Goal: Task Accomplishment & Management: Complete application form

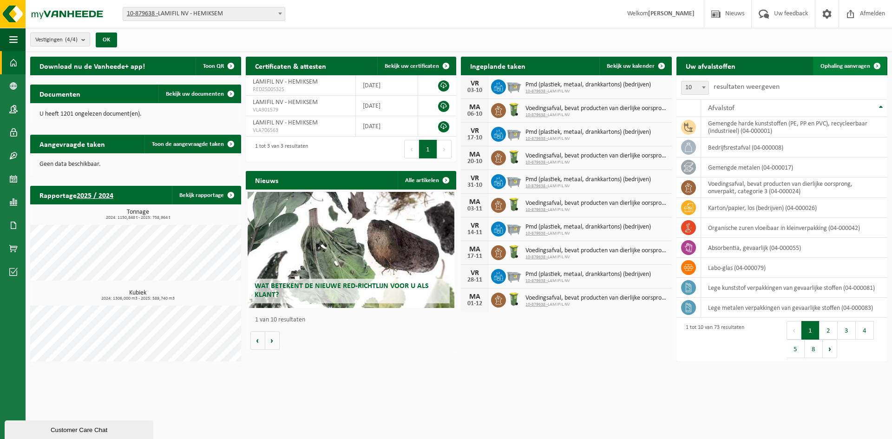
click at [847, 61] on link "Ophaling aanvragen" at bounding box center [849, 66] width 73 height 19
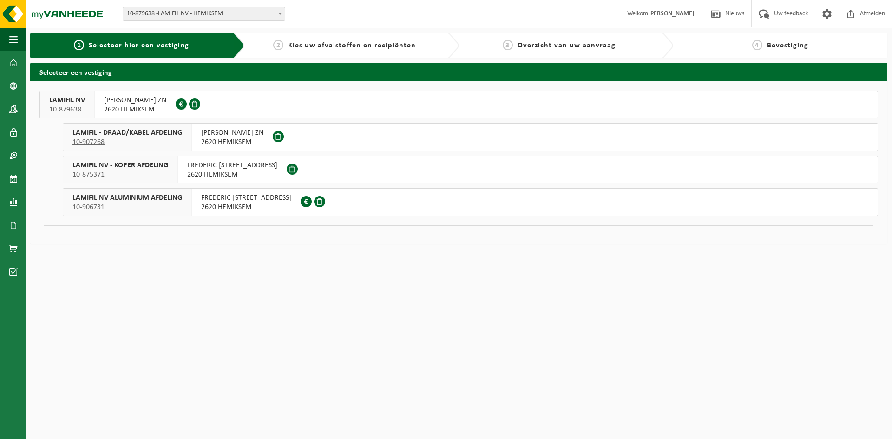
click at [157, 103] on span "FREDERIK SHEIDLAAN ZN" at bounding box center [135, 100] width 62 height 9
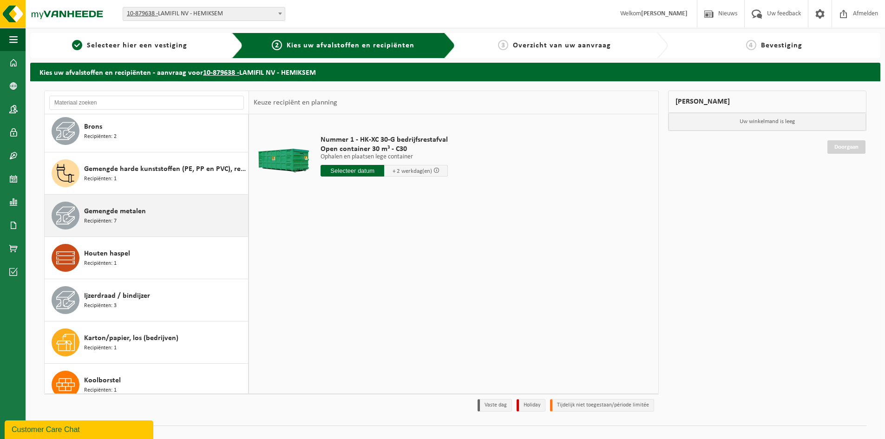
click at [132, 220] on div "Gemengde metalen Recipiënten: 7" at bounding box center [165, 216] width 162 height 28
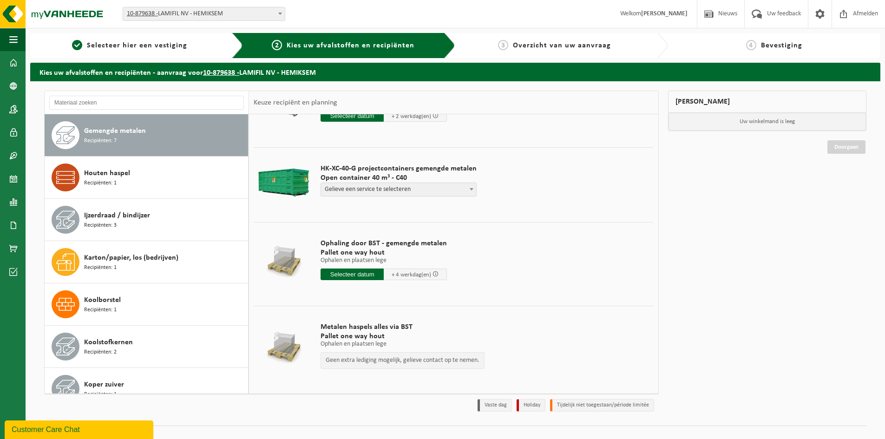
scroll to position [312, 0]
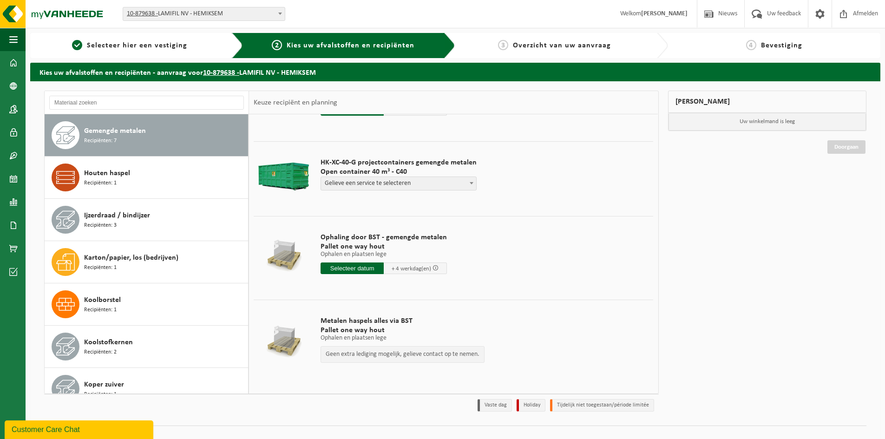
click at [404, 184] on span "Gelieve een service te selecteren" at bounding box center [398, 183] width 155 height 13
select select "P2PL-VEL-099199_HK-XC-40-GN-00_04-000017_46"
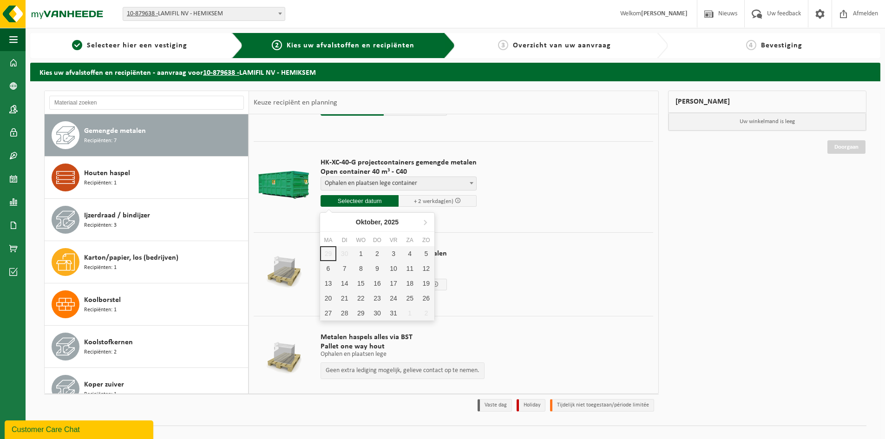
click at [349, 199] on input "text" at bounding box center [360, 201] width 78 height 12
click at [355, 249] on div "1" at bounding box center [361, 253] width 16 height 15
type input "Van 2025-10-01"
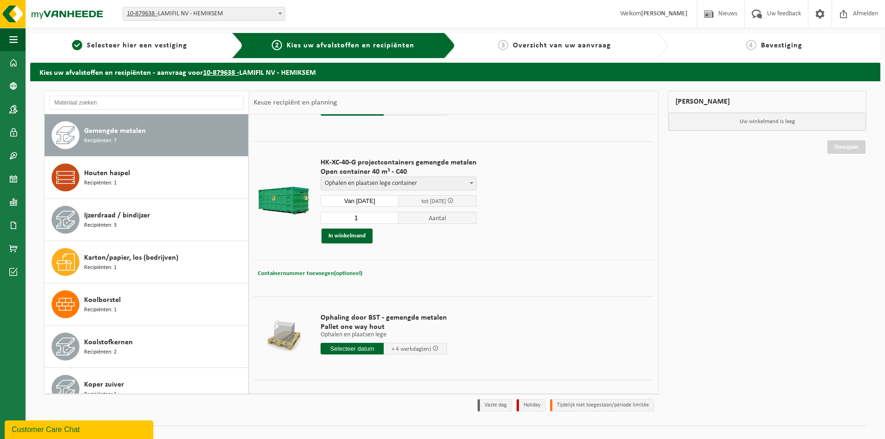
click at [336, 270] on span "Containernummer toevoegen(optioneel)" at bounding box center [310, 273] width 105 height 6
click at [367, 236] on button "In winkelmand" at bounding box center [347, 236] width 51 height 15
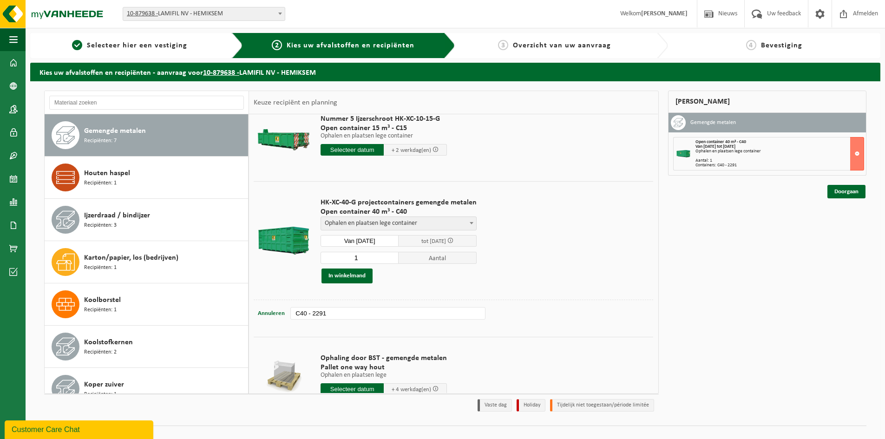
scroll to position [325, 0]
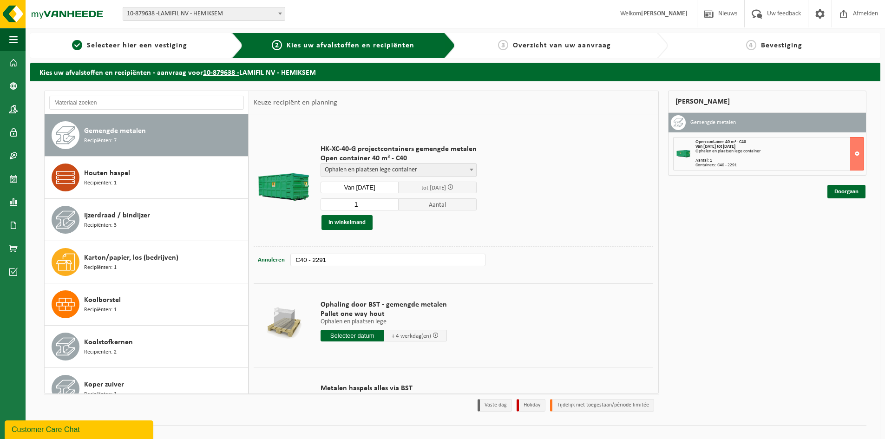
click at [342, 257] on input "C40 - 2291" at bounding box center [387, 260] width 195 height 13
type input "C40 - 836"
click at [350, 224] on button "In winkelmand" at bounding box center [347, 222] width 51 height 15
click at [848, 193] on link "Doorgaan" at bounding box center [847, 191] width 38 height 13
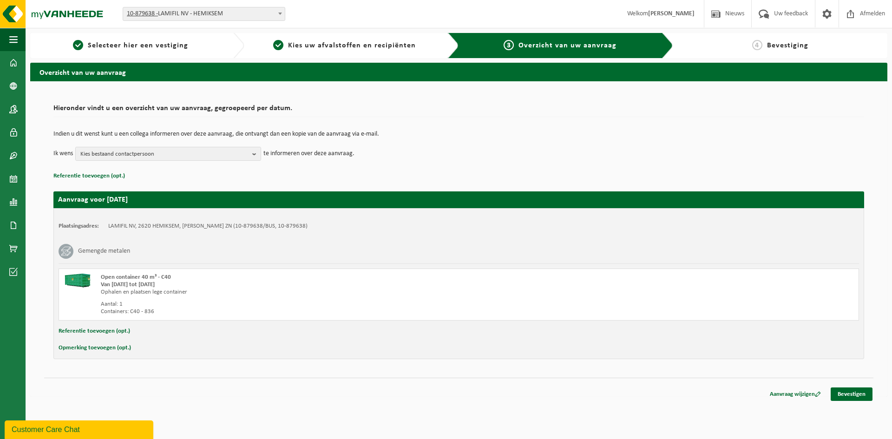
click at [200, 140] on td "Indien u dit wenst kunt u een collega informeren over deze aanvraag, die ontvan…" at bounding box center [458, 139] width 811 height 16
click at [199, 149] on span "Kies bestaand contactpersoon" at bounding box center [164, 154] width 168 height 14
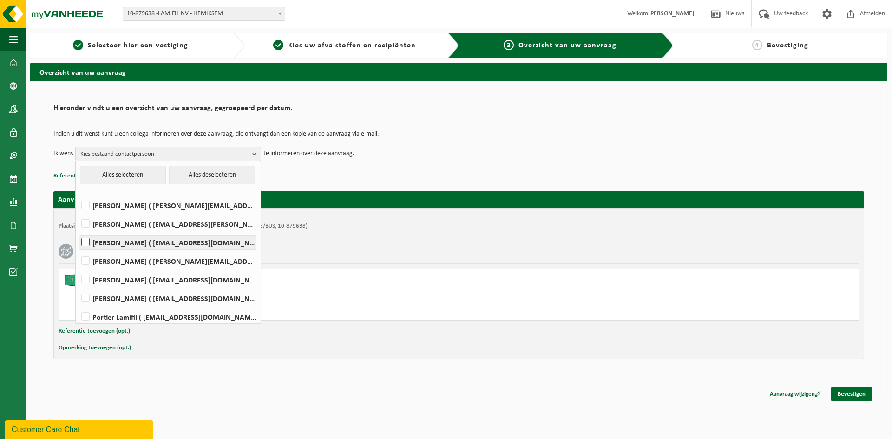
click at [110, 238] on label "Dirk Boels ( dirk.boels@lamifil.be )" at bounding box center [167, 243] width 177 height 14
click at [78, 231] on input "Dirk Boels ( dirk.boels@lamifil.be )" at bounding box center [78, 231] width 0 height 0
checkbox input "true"
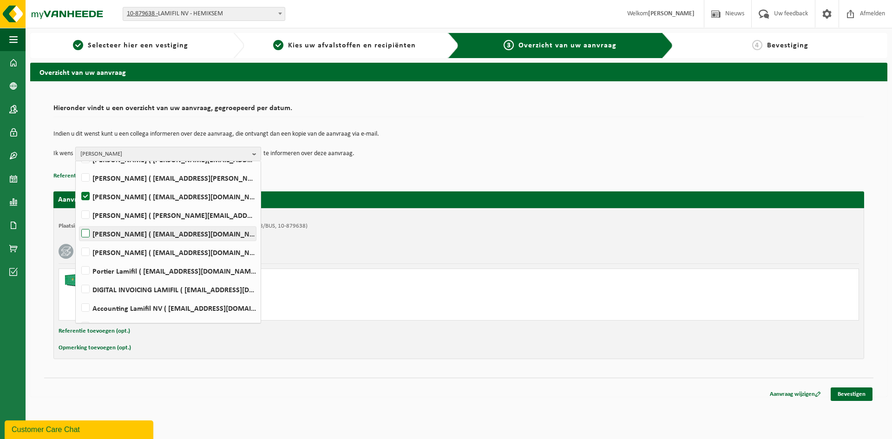
scroll to position [46, 0]
click at [113, 233] on label "Marc De Wijn ( marc.de.wijn@lamifil.be )" at bounding box center [167, 233] width 177 height 14
click at [78, 222] on input "Marc De Wijn ( marc.de.wijn@lamifil.be )" at bounding box center [78, 221] width 0 height 0
checkbox input "true"
click at [113, 249] on label "[PERSON_NAME] ( [EMAIL_ADDRESS][DOMAIN_NAME] )" at bounding box center [167, 252] width 177 height 14
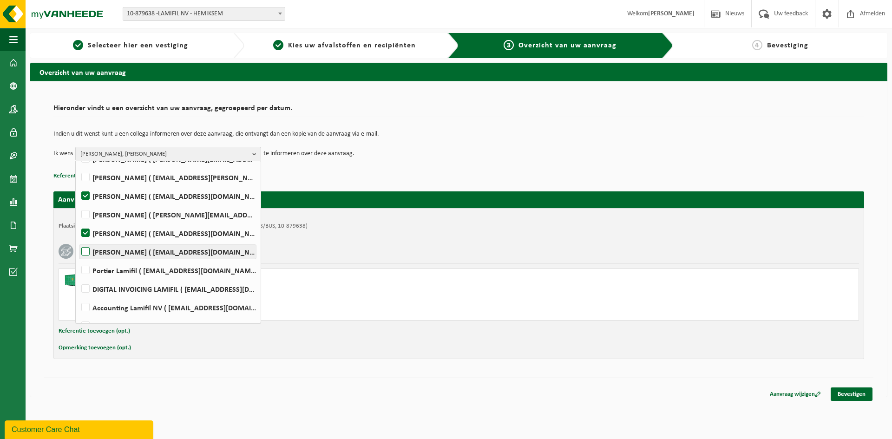
click at [78, 240] on input "[PERSON_NAME] ( [EMAIL_ADDRESS][DOMAIN_NAME] )" at bounding box center [78, 240] width 0 height 0
checkbox input "true"
click at [241, 150] on span "Dirk Boels, Marc De Wijn, KOEN KOECK" at bounding box center [164, 154] width 168 height 14
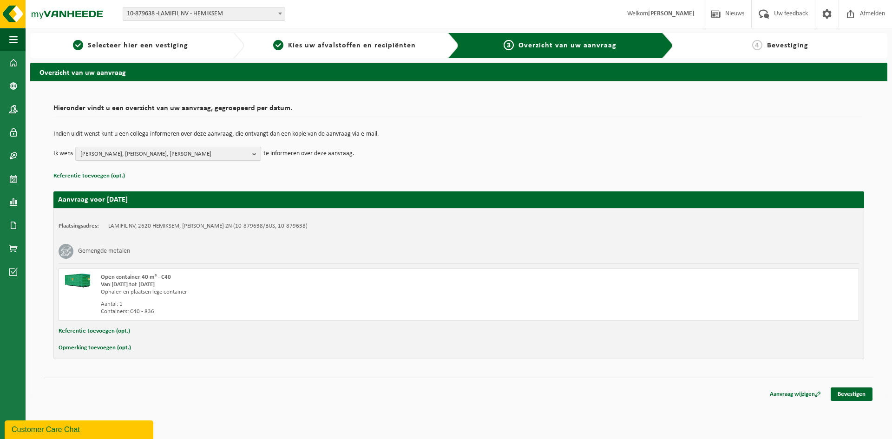
click at [238, 157] on span "Dirk Boels, Marc De Wijn, KOEN KOECK" at bounding box center [164, 154] width 168 height 14
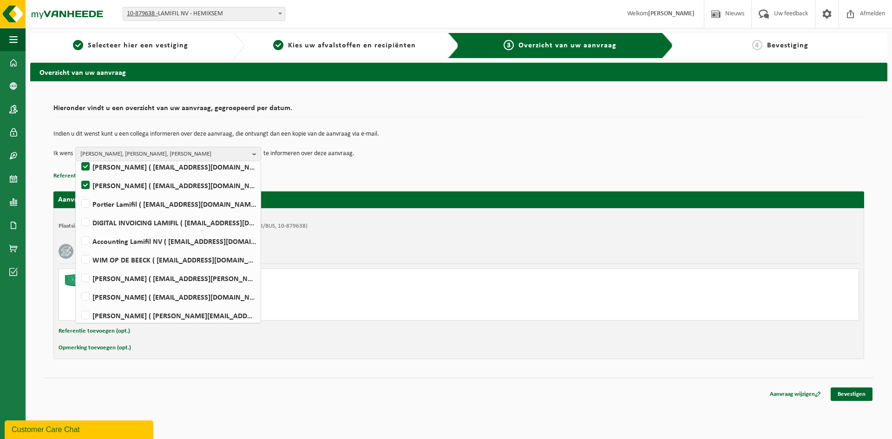
scroll to position [117, 0]
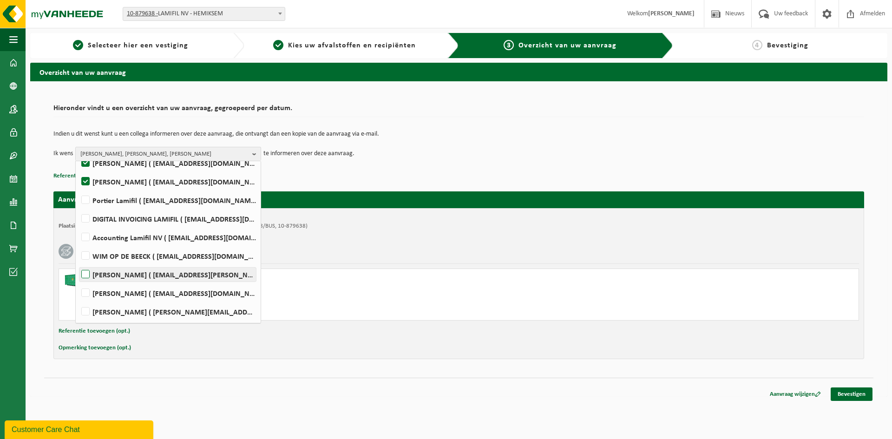
click at [84, 270] on label "Marjan Siebens ( marjan.siebens@lamifil.be )" at bounding box center [167, 275] width 177 height 14
click at [78, 263] on input "Marjan Siebens ( marjan.siebens@lamifil.be )" at bounding box center [78, 263] width 0 height 0
checkbox input "true"
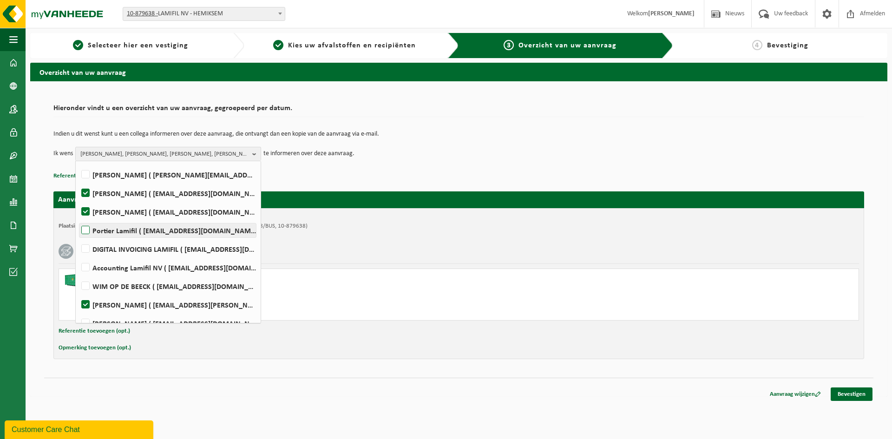
scroll to position [70, 0]
click at [85, 230] on label "KOEN KOECK ( koen.koeck@lamifil.be )" at bounding box center [167, 228] width 177 height 14
click at [78, 217] on input "KOEN KOECK ( koen.koeck@lamifil.be )" at bounding box center [78, 216] width 0 height 0
checkbox input "false"
click at [230, 154] on span "Dirk Boels, Marc De Wijn, Marjan Siebens" at bounding box center [164, 154] width 168 height 14
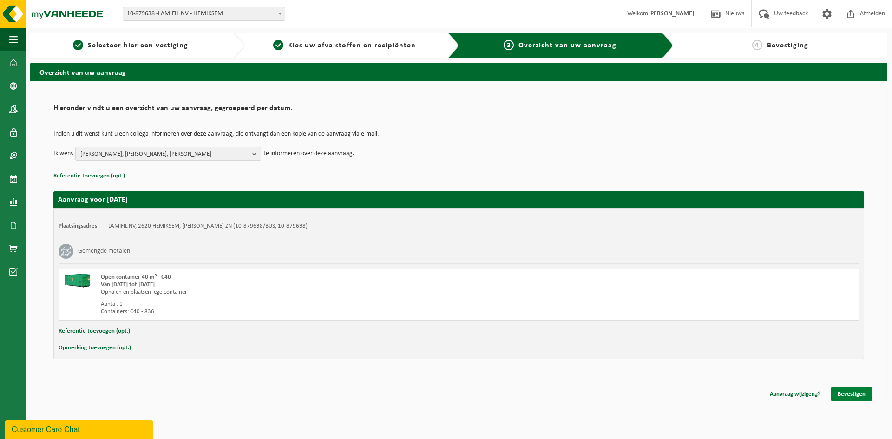
click at [851, 390] on link "Bevestigen" at bounding box center [852, 394] width 42 height 13
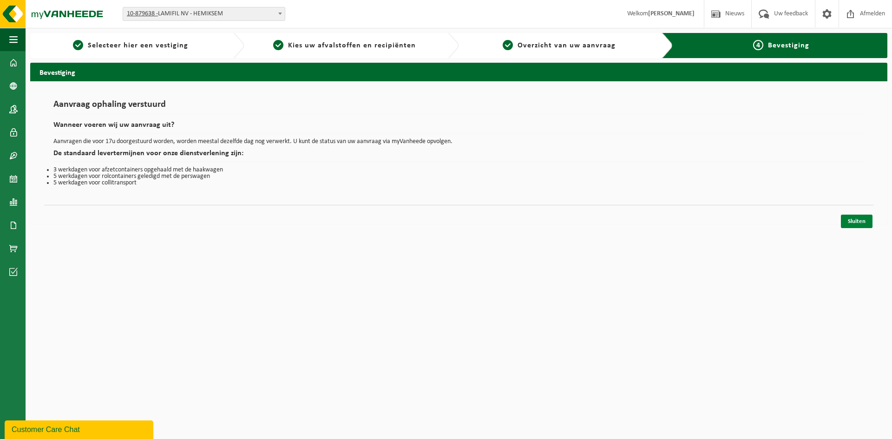
click at [859, 217] on link "Sluiten" at bounding box center [857, 221] width 32 height 13
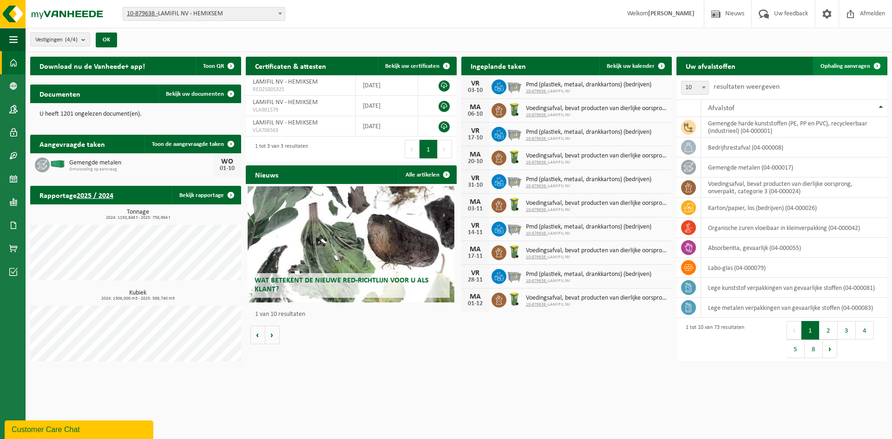
click at [831, 66] on span "Ophaling aanvragen" at bounding box center [846, 66] width 50 height 6
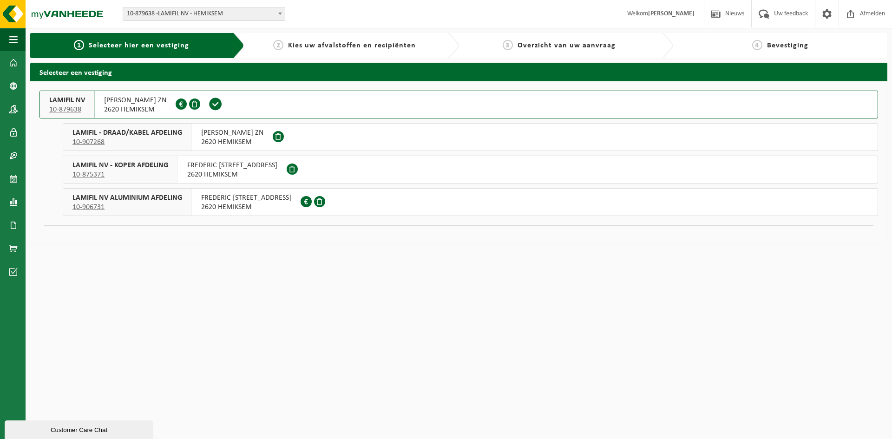
click at [129, 110] on span "2620 HEMIKSEM" at bounding box center [135, 109] width 62 height 9
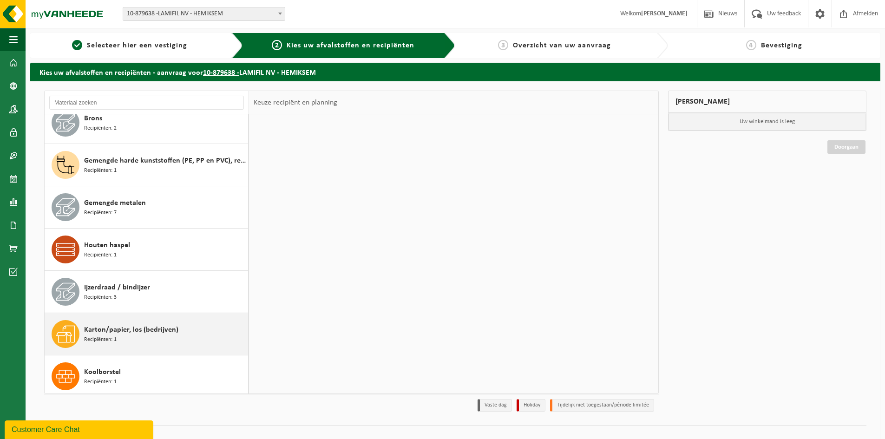
scroll to position [279, 0]
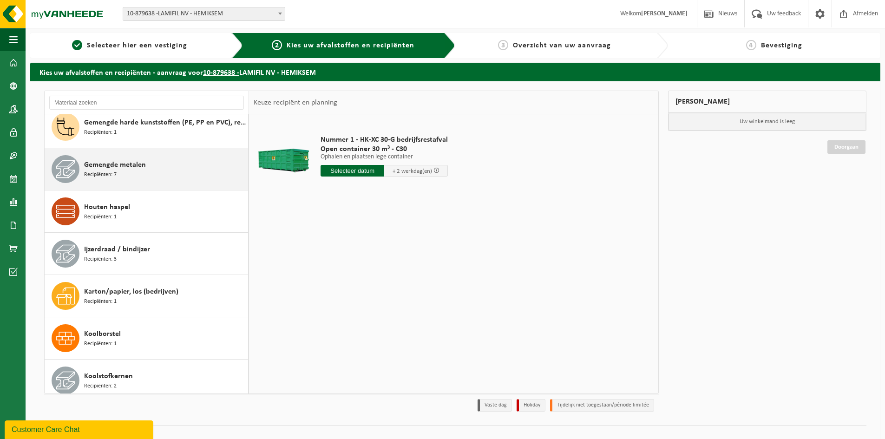
click at [139, 164] on span "Gemengde metalen" at bounding box center [115, 164] width 62 height 11
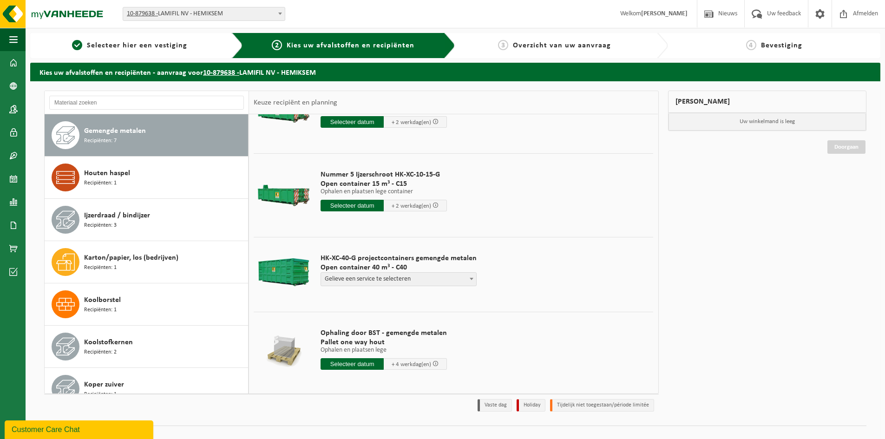
scroll to position [232, 0]
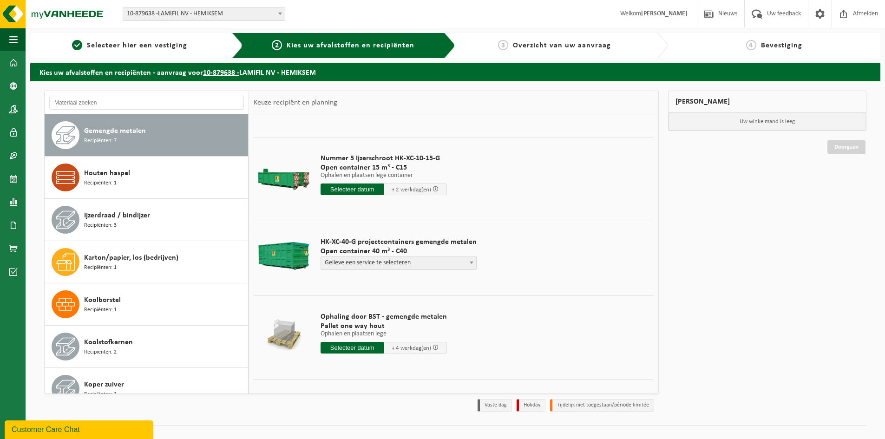
click at [429, 262] on span "Gelieve een service te selecteren" at bounding box center [398, 263] width 155 height 13
select select "P2PL-VEL-099199_HK-XC-40-GN-00_04-000017_46"
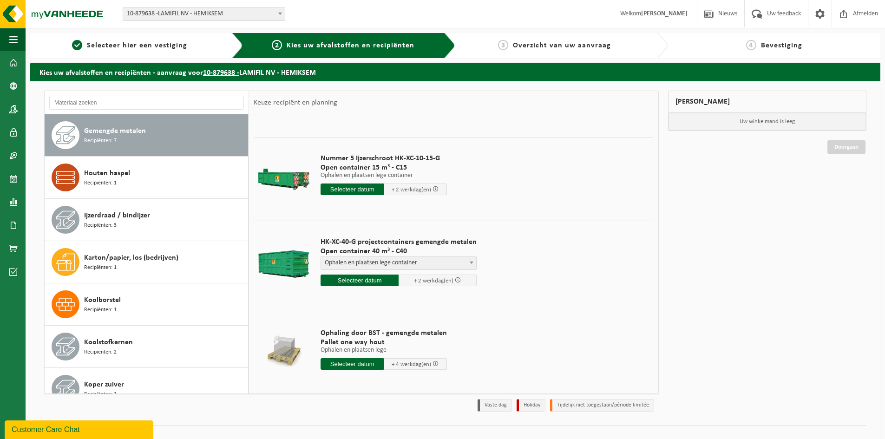
click at [344, 283] on input "text" at bounding box center [360, 281] width 78 height 12
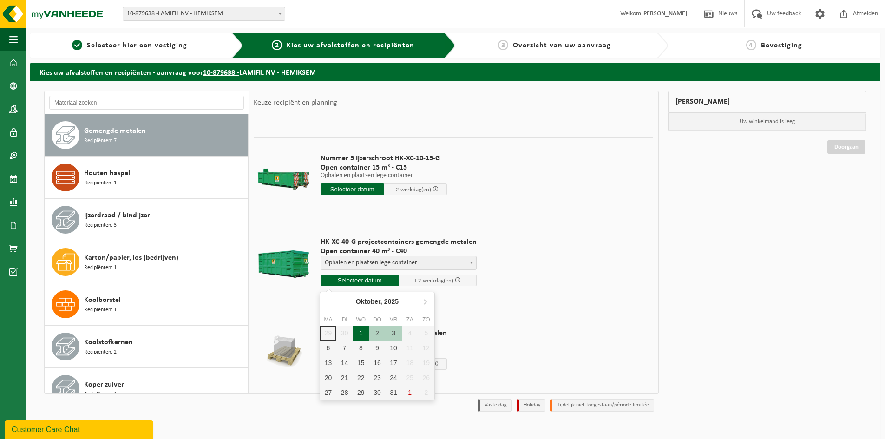
click at [358, 331] on div "1" at bounding box center [361, 333] width 16 height 15
type input "Van 2025-10-01"
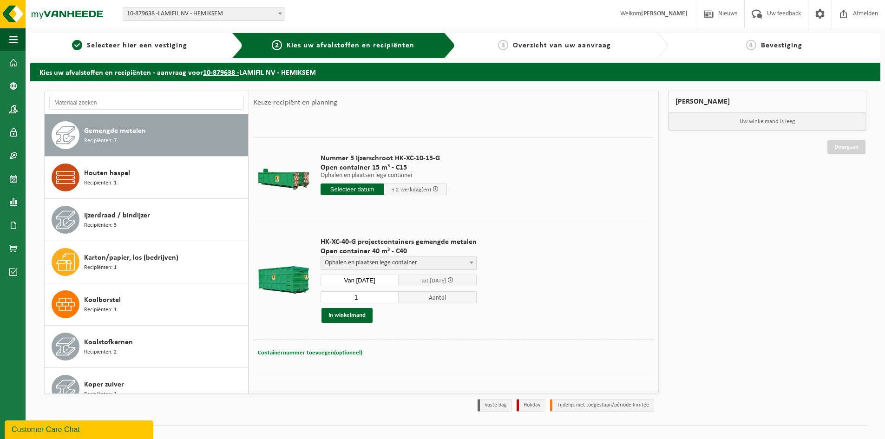
click at [322, 350] on span "Containernummer toevoegen(optioneel)" at bounding box center [310, 353] width 105 height 6
type input "C40 - 2291"
click at [352, 316] on button "In winkelmand" at bounding box center [347, 315] width 51 height 15
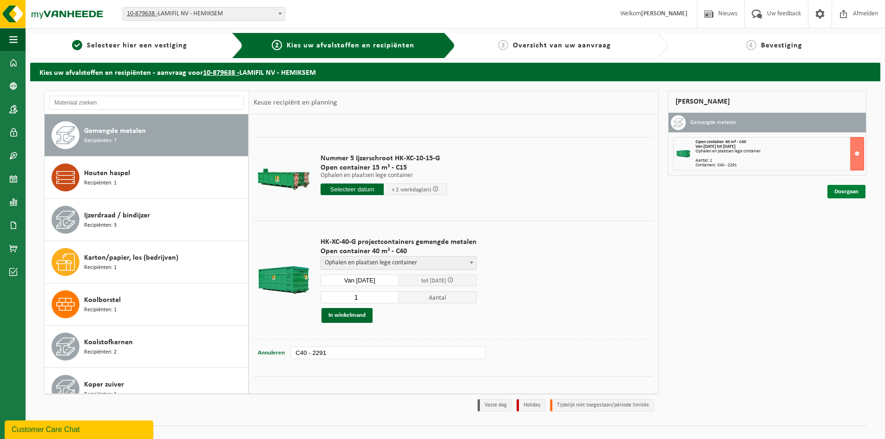
click at [853, 191] on link "Doorgaan" at bounding box center [847, 191] width 38 height 13
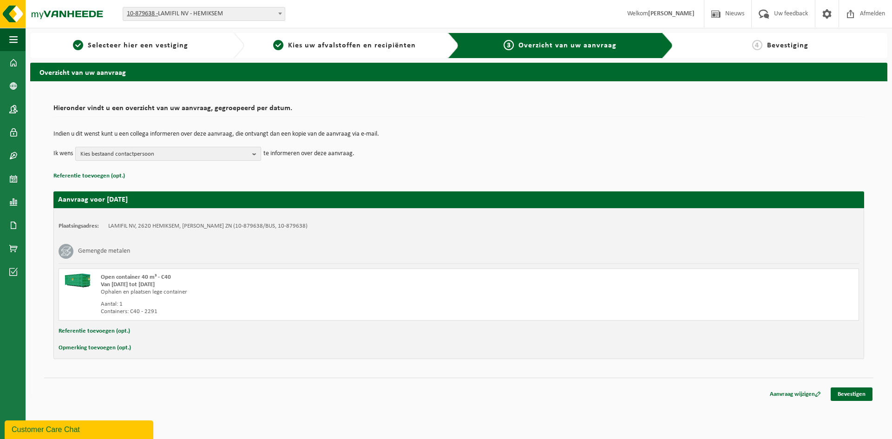
click at [131, 155] on span "Kies bestaand contactpersoon" at bounding box center [164, 154] width 168 height 14
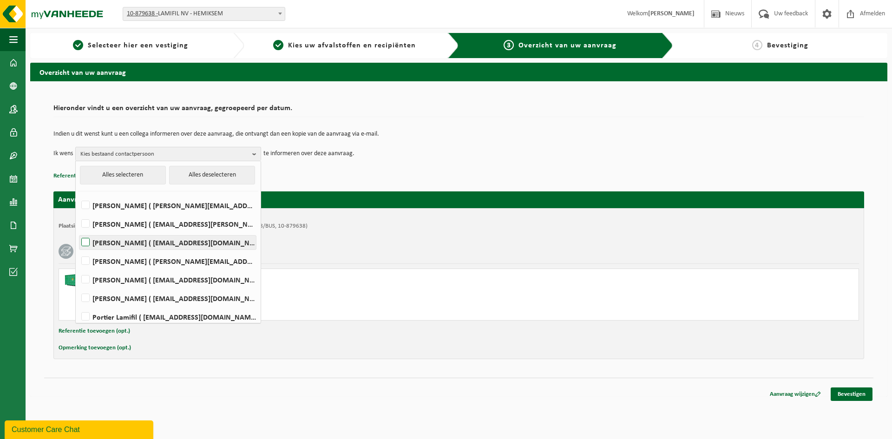
click at [90, 242] on label "Dirk Boels ( dirk.boels@lamifil.be )" at bounding box center [167, 243] width 177 height 14
click at [78, 231] on input "Dirk Boels ( dirk.boels@lamifil.be )" at bounding box center [78, 231] width 0 height 0
checkbox input "true"
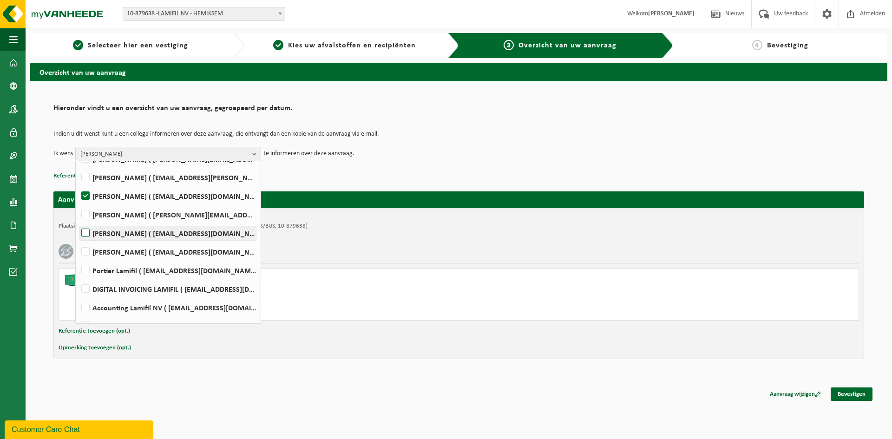
click at [87, 230] on label "Marc De Wijn ( marc.de.wijn@lamifil.be )" at bounding box center [167, 233] width 177 height 14
click at [78, 222] on input "Marc De Wijn ( marc.de.wijn@lamifil.be )" at bounding box center [78, 221] width 0 height 0
checkbox input "true"
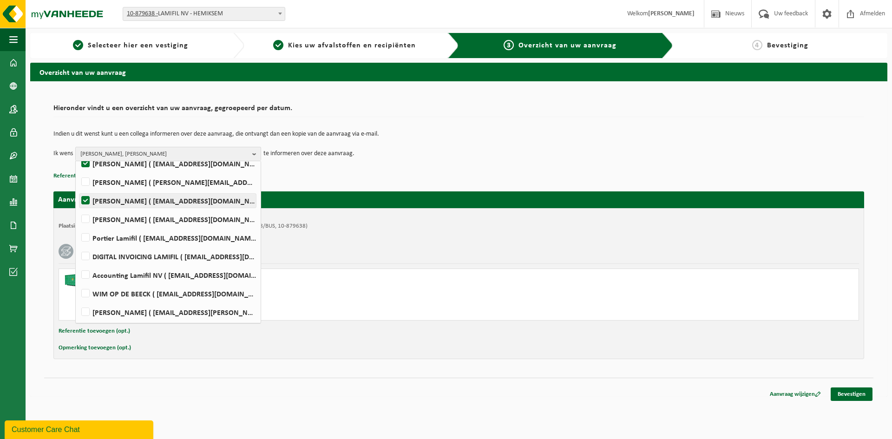
scroll to position [117, 0]
click at [88, 276] on label "Marjan Siebens ( marjan.siebens@lamifil.be )" at bounding box center [167, 275] width 177 height 14
click at [78, 263] on input "Marjan Siebens ( marjan.siebens@lamifil.be )" at bounding box center [78, 263] width 0 height 0
checkbox input "true"
click at [257, 153] on b "button" at bounding box center [256, 153] width 8 height 13
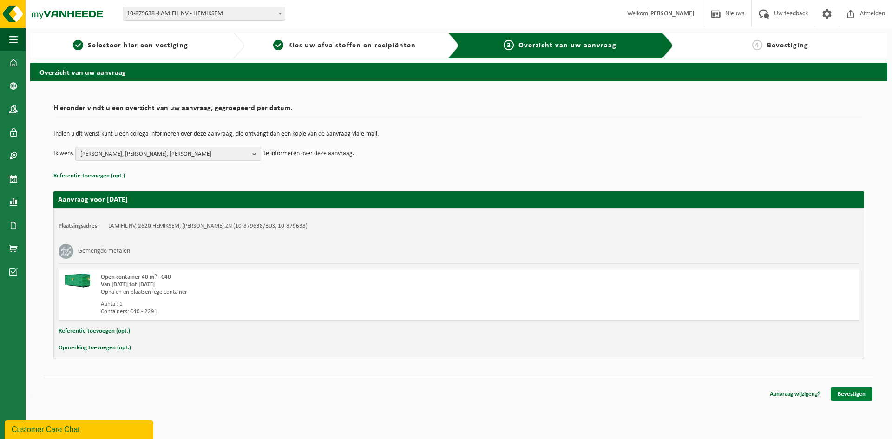
click at [850, 392] on link "Bevestigen" at bounding box center [852, 394] width 42 height 13
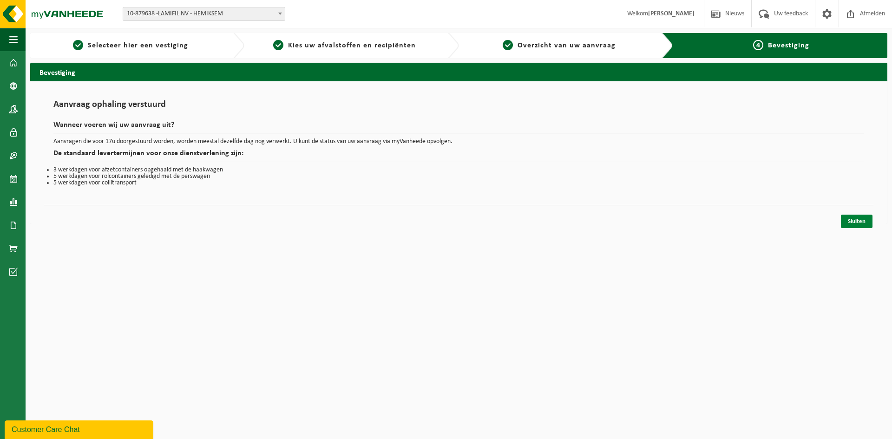
click at [861, 224] on link "Sluiten" at bounding box center [857, 221] width 32 height 13
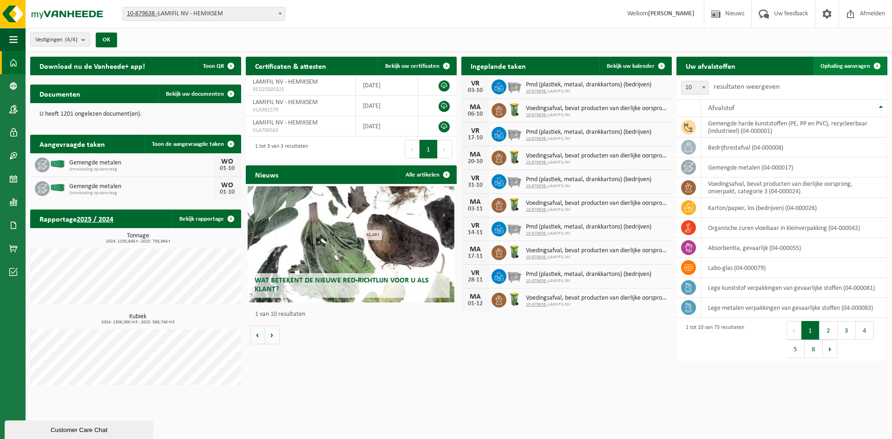
click at [833, 65] on span "Ophaling aanvragen" at bounding box center [846, 66] width 50 height 6
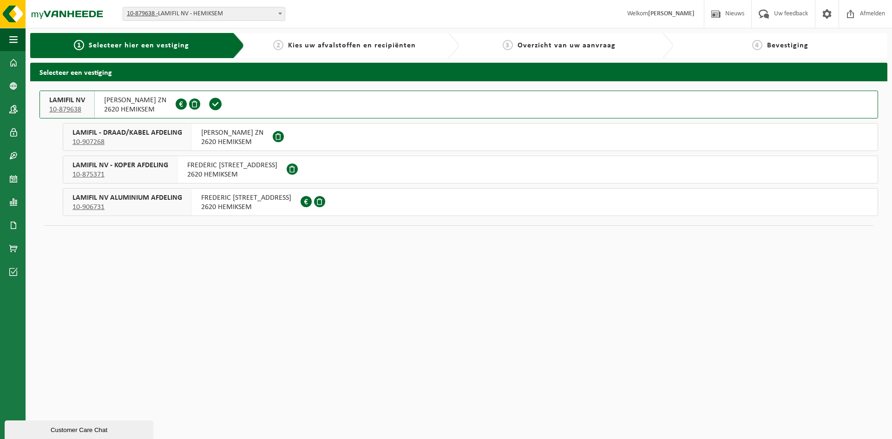
click at [128, 99] on span "[PERSON_NAME] ZN" at bounding box center [135, 100] width 62 height 9
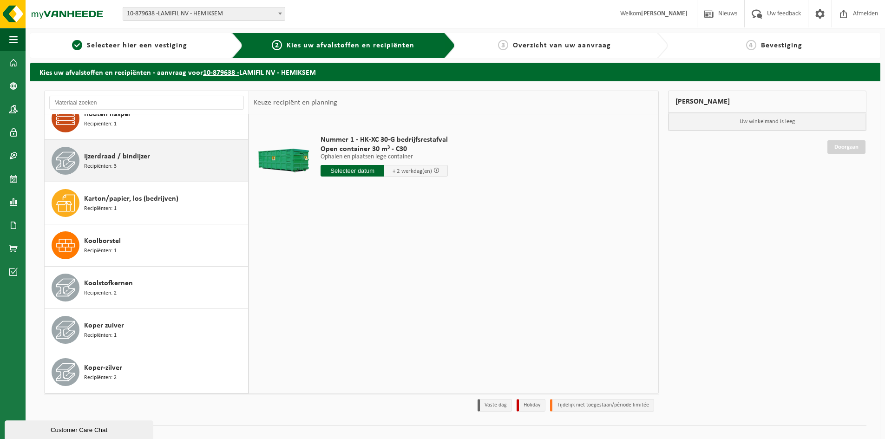
click at [133, 150] on div "Ijzerdraad / bindijzer Recipiënten: 3" at bounding box center [165, 161] width 162 height 28
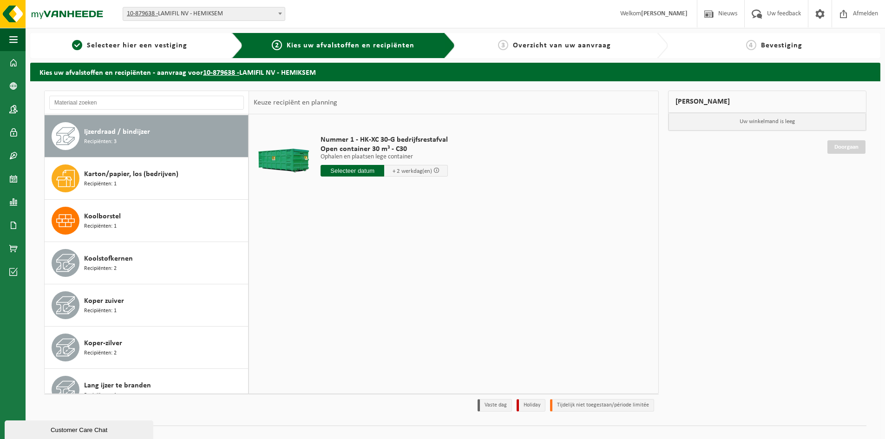
scroll to position [211, 0]
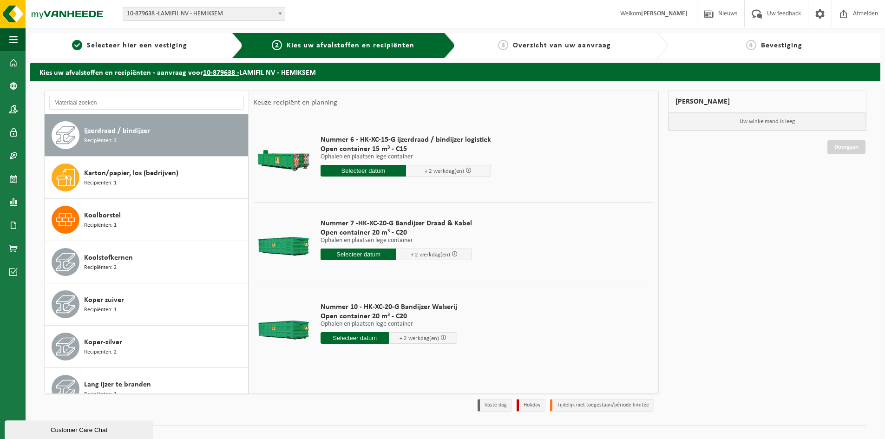
click at [345, 339] on input "text" at bounding box center [355, 338] width 68 height 12
click at [358, 391] on div "1" at bounding box center [362, 390] width 16 height 15
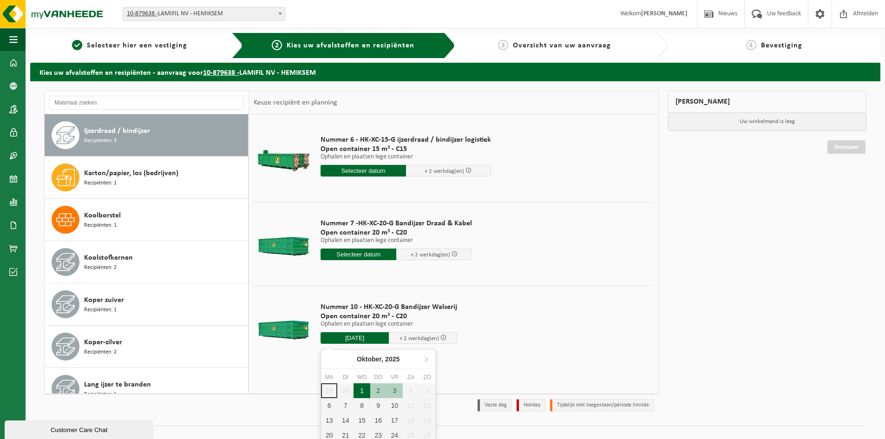
type input "Van 2025-10-01"
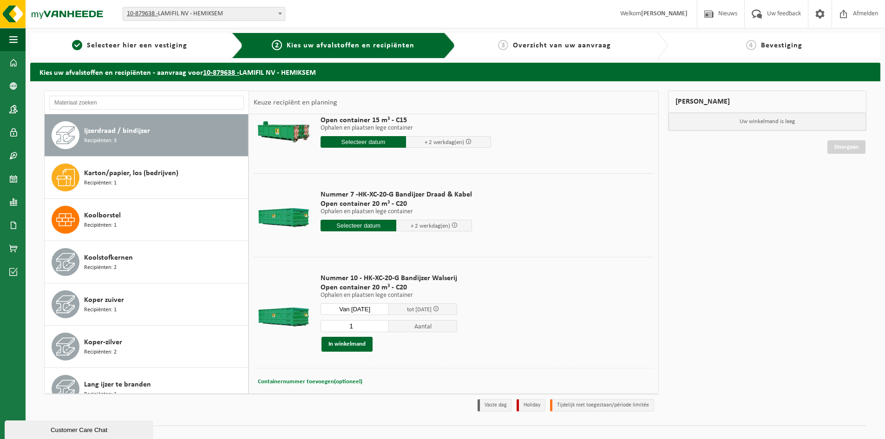
scroll to position [45, 0]
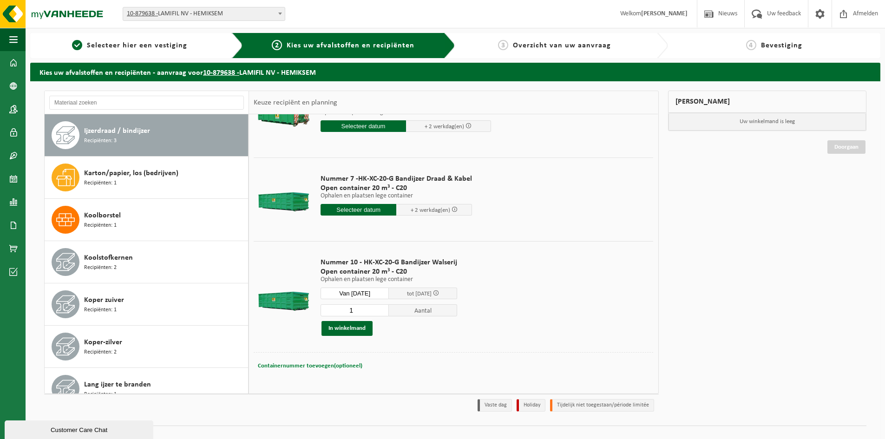
click at [333, 363] on span "Containernummer toevoegen(optioneel)" at bounding box center [310, 366] width 105 height 6
type input "X"
type input "C20 - 977"
click at [353, 329] on button "In winkelmand" at bounding box center [347, 328] width 51 height 15
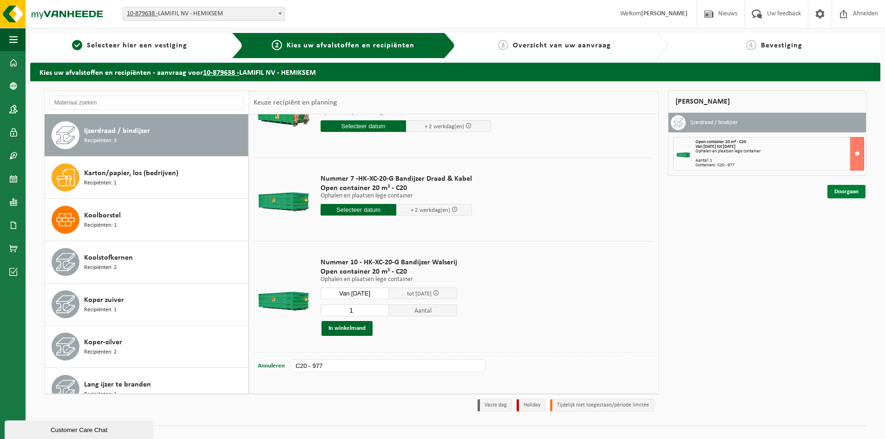
click at [840, 194] on link "Doorgaan" at bounding box center [847, 191] width 38 height 13
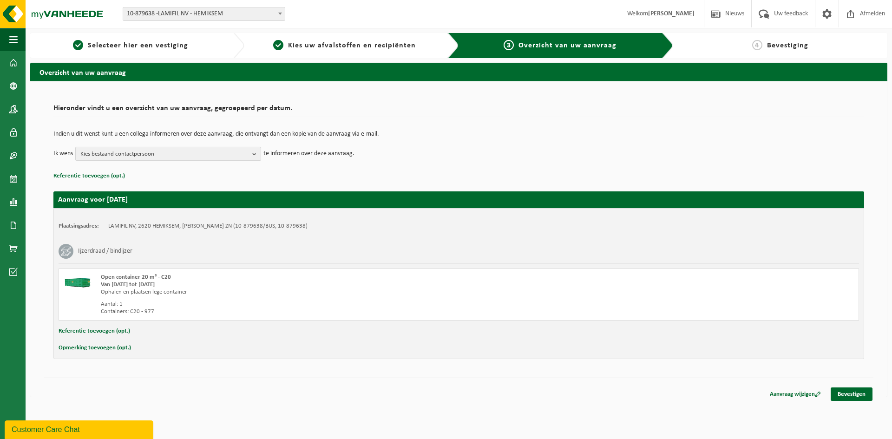
click at [119, 159] on span "Kies bestaand contactpersoon" at bounding box center [164, 154] width 168 height 14
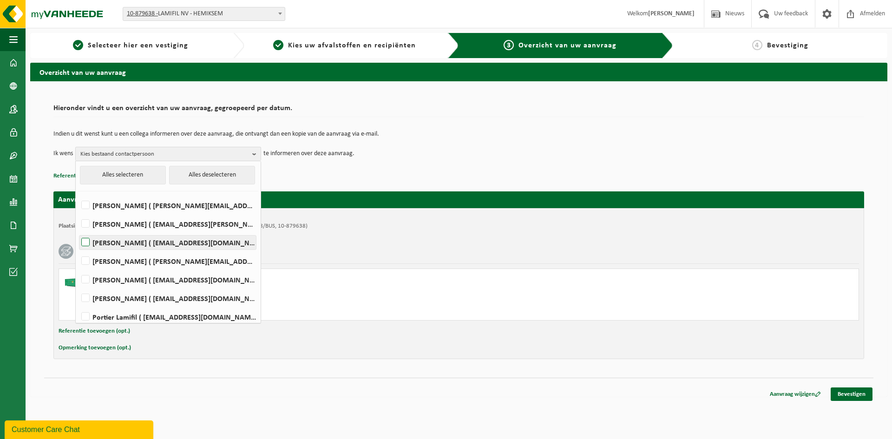
click at [91, 241] on label "[PERSON_NAME] ( [EMAIL_ADDRESS][DOMAIN_NAME] )" at bounding box center [167, 243] width 177 height 14
click at [78, 231] on input "[PERSON_NAME] ( [EMAIL_ADDRESS][DOMAIN_NAME] )" at bounding box center [78, 231] width 0 height 0
checkbox input "true"
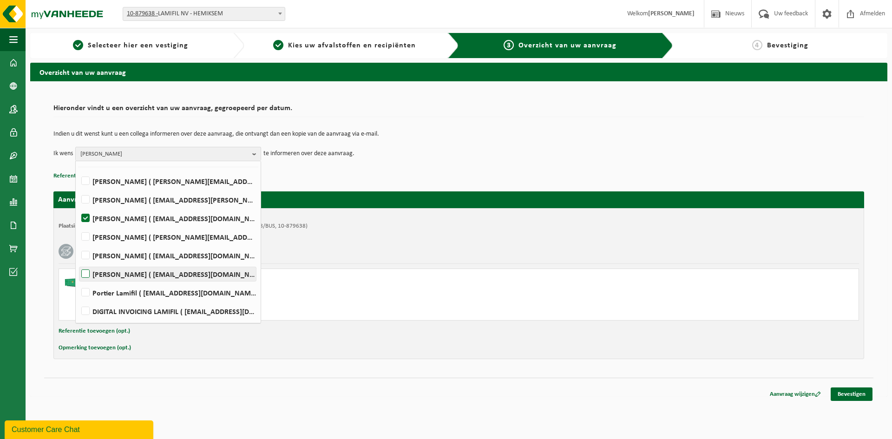
scroll to position [46, 0]
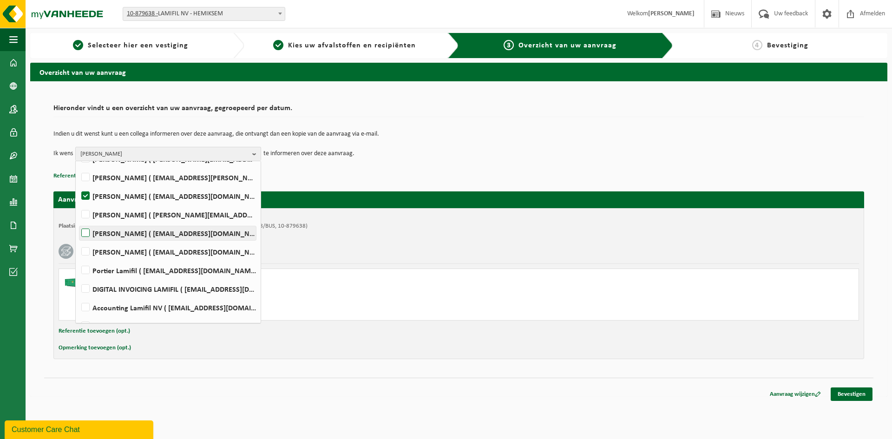
click at [87, 237] on label "[PERSON_NAME] ( [EMAIL_ADDRESS][DOMAIN_NAME] )" at bounding box center [167, 233] width 177 height 14
click at [78, 222] on input "[PERSON_NAME] ( [EMAIL_ADDRESS][DOMAIN_NAME] )" at bounding box center [78, 221] width 0 height 0
checkbox input "true"
click at [182, 154] on span "Dirk Boels, Marc De Wijn" at bounding box center [164, 154] width 168 height 14
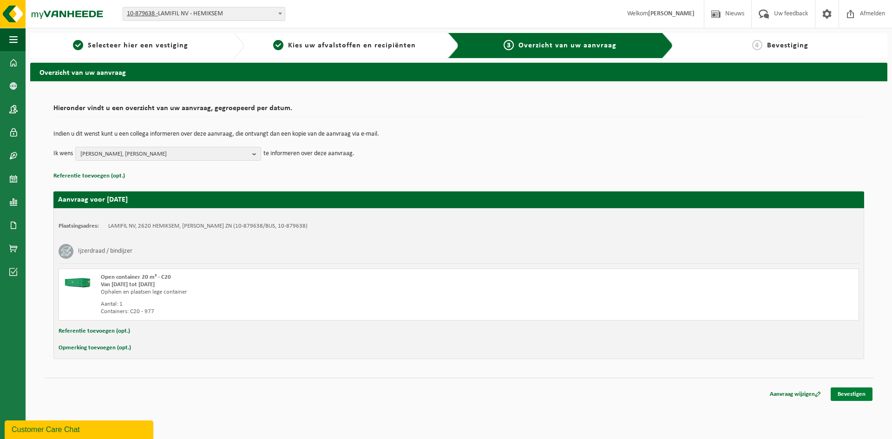
click at [857, 395] on link "Bevestigen" at bounding box center [852, 394] width 42 height 13
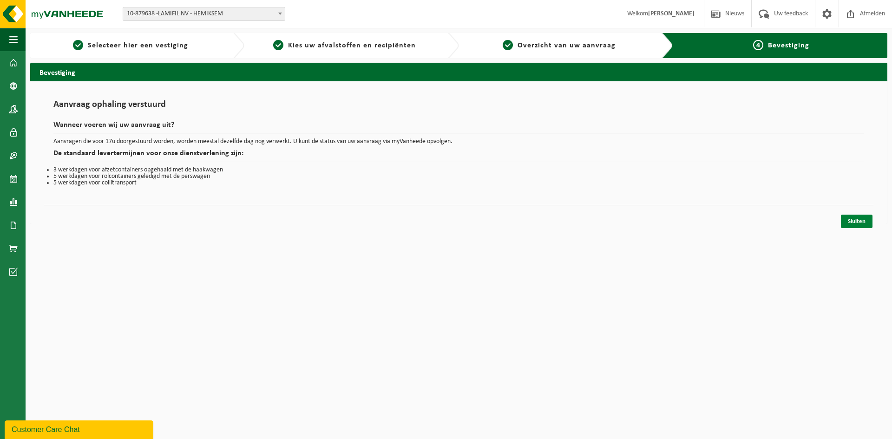
click at [852, 224] on link "Sluiten" at bounding box center [857, 221] width 32 height 13
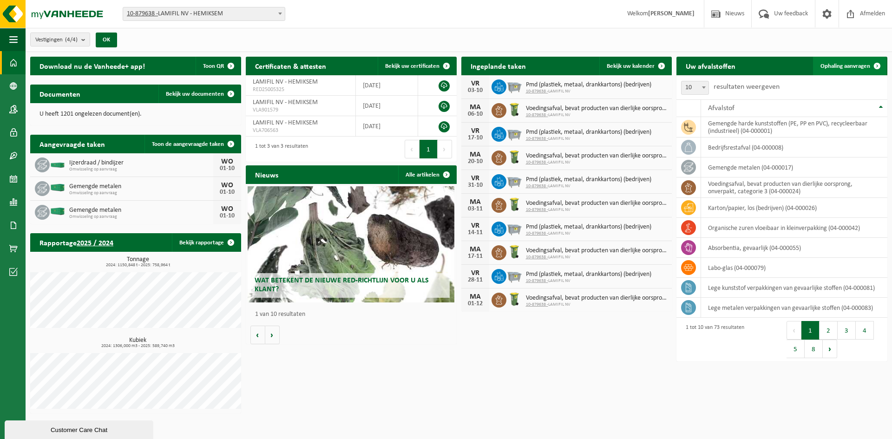
click at [845, 66] on span "Ophaling aanvragen" at bounding box center [846, 66] width 50 height 6
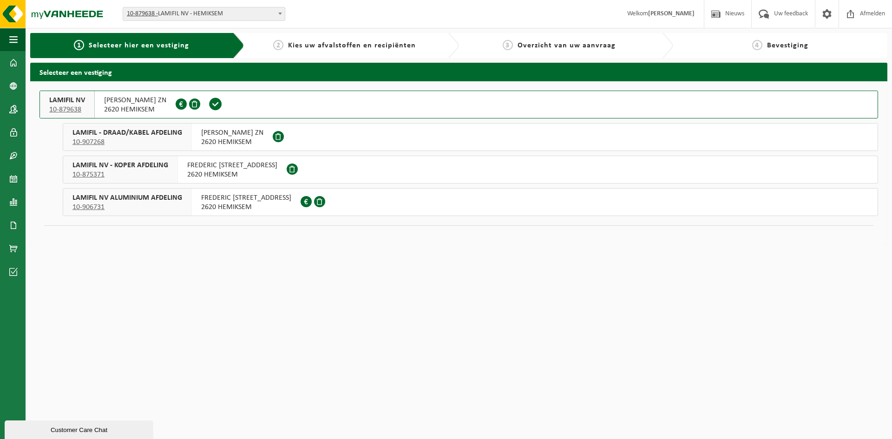
click at [127, 105] on span "2620 HEMIKSEM" at bounding box center [135, 109] width 62 height 9
click at [146, 203] on span "10-906731" at bounding box center [127, 207] width 110 height 9
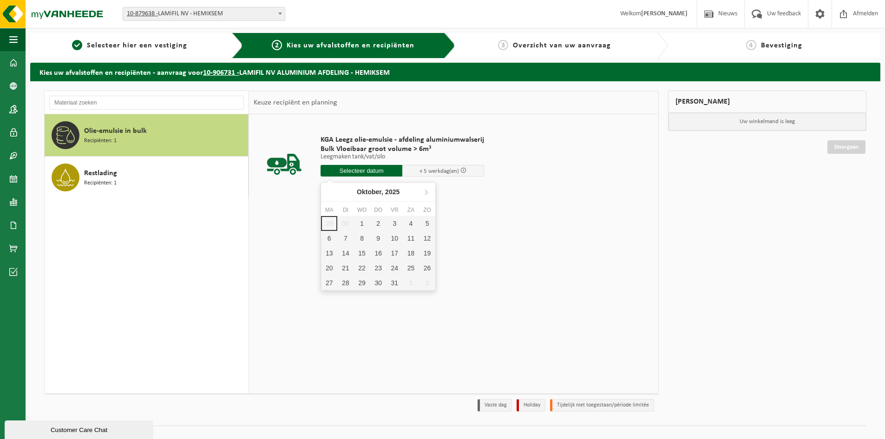
click at [356, 172] on input "text" at bounding box center [362, 171] width 82 height 12
click at [360, 222] on div "1" at bounding box center [362, 223] width 16 height 15
type input "Van 2025-10-01"
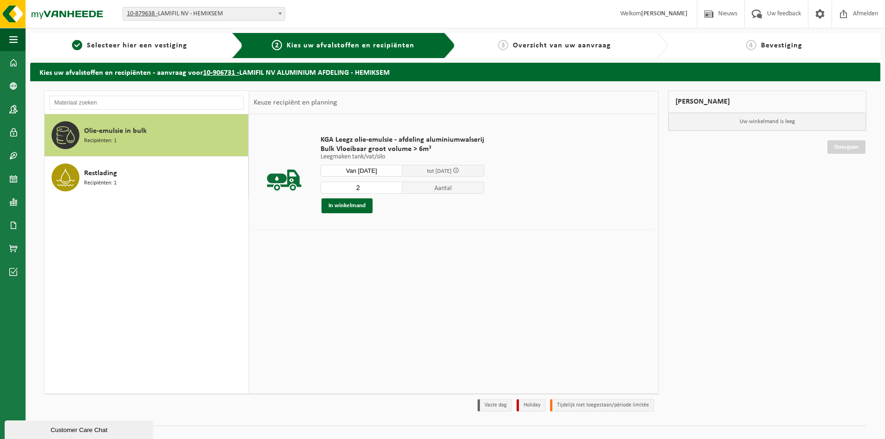
click at [396, 186] on input "2" at bounding box center [362, 188] width 82 height 12
type input "1"
click at [396, 188] on input "1" at bounding box center [362, 188] width 82 height 12
click at [355, 204] on button "In winkelmand" at bounding box center [347, 205] width 51 height 15
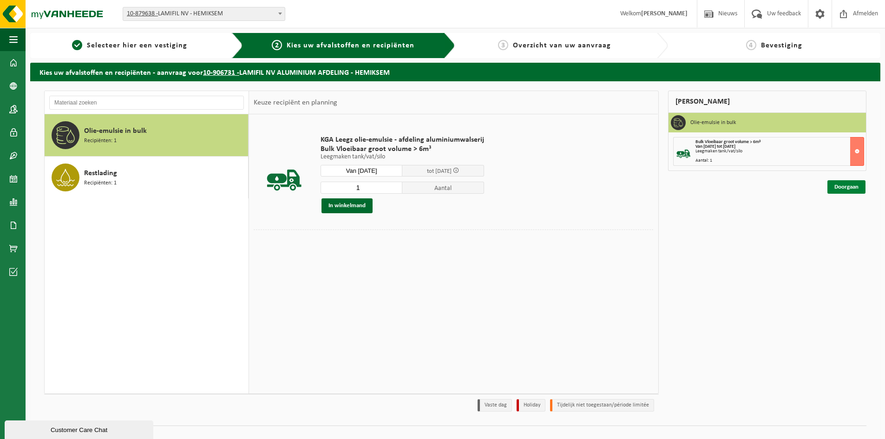
click at [840, 182] on link "Doorgaan" at bounding box center [847, 186] width 38 height 13
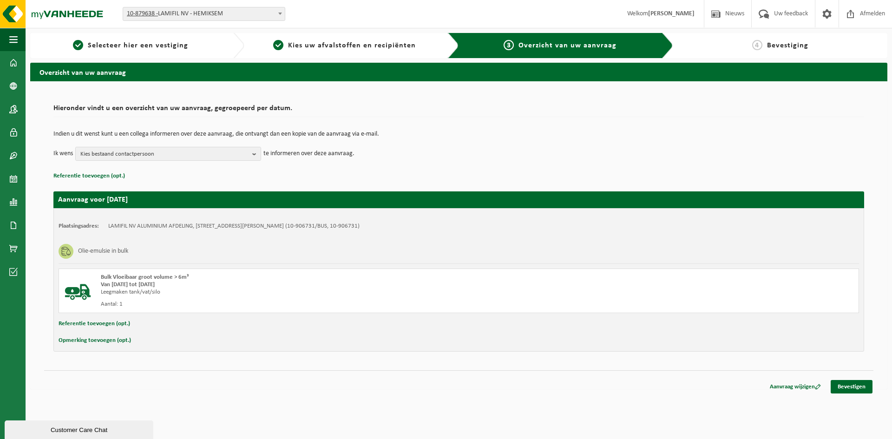
click at [106, 340] on button "Opmerking toevoegen (opt.)" at bounding box center [95, 341] width 72 height 12
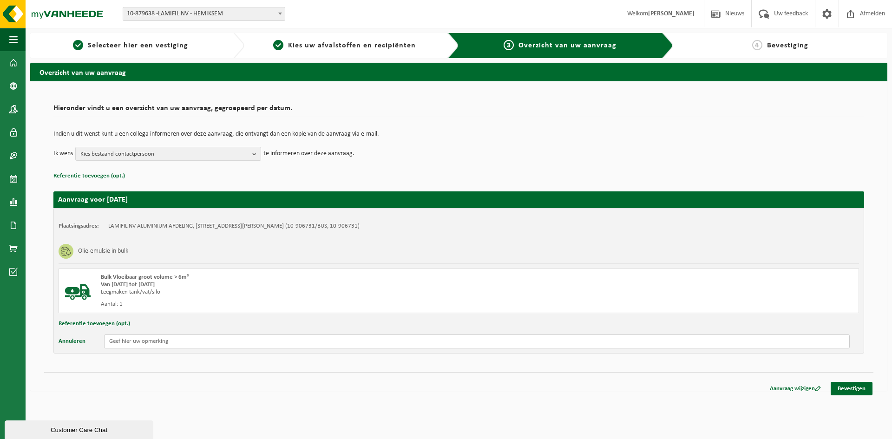
click at [158, 345] on input "text" at bounding box center [477, 342] width 746 height 14
click at [235, 152] on span "Kies bestaand contactpersoon" at bounding box center [164, 154] width 168 height 14
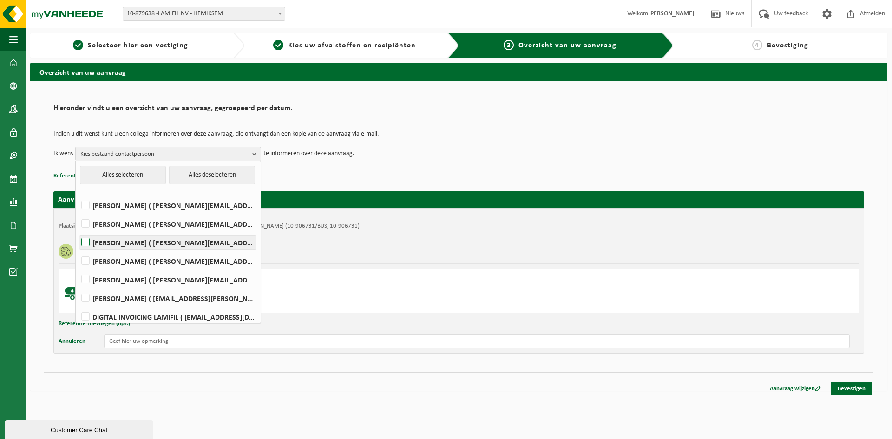
click at [88, 242] on label "[PERSON_NAME] ( [PERSON_NAME][EMAIL_ADDRESS][DOMAIN_NAME] )" at bounding box center [167, 243] width 177 height 14
click at [78, 231] on input "[PERSON_NAME] ( [PERSON_NAME][EMAIL_ADDRESS][DOMAIN_NAME] )" at bounding box center [78, 231] width 0 height 0
checkbox input "true"
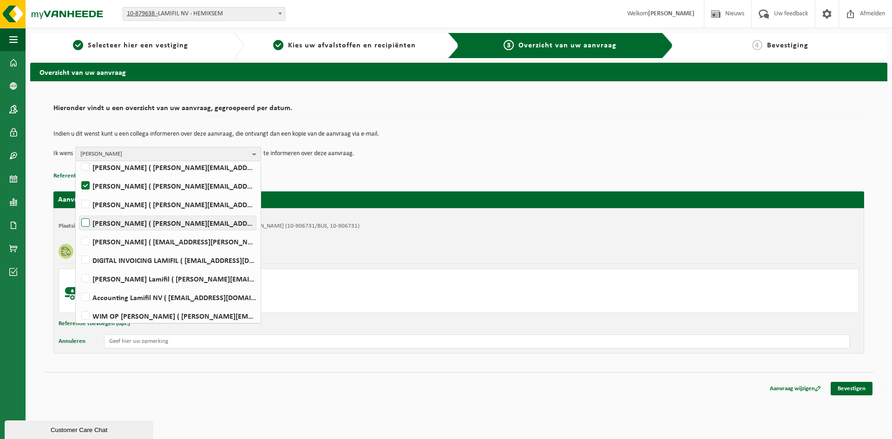
scroll to position [42, 0]
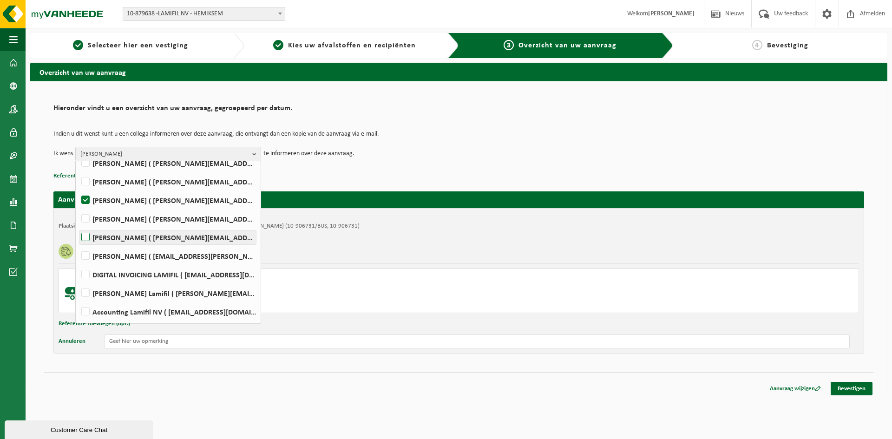
click at [93, 235] on label "[PERSON_NAME] ( [PERSON_NAME][EMAIL_ADDRESS][DOMAIN_NAME] )" at bounding box center [167, 238] width 177 height 14
click at [78, 226] on input "[PERSON_NAME] ( [PERSON_NAME][EMAIL_ADDRESS][DOMAIN_NAME] )" at bounding box center [78, 225] width 0 height 0
checkbox input "true"
click at [255, 155] on b "button" at bounding box center [256, 153] width 8 height 13
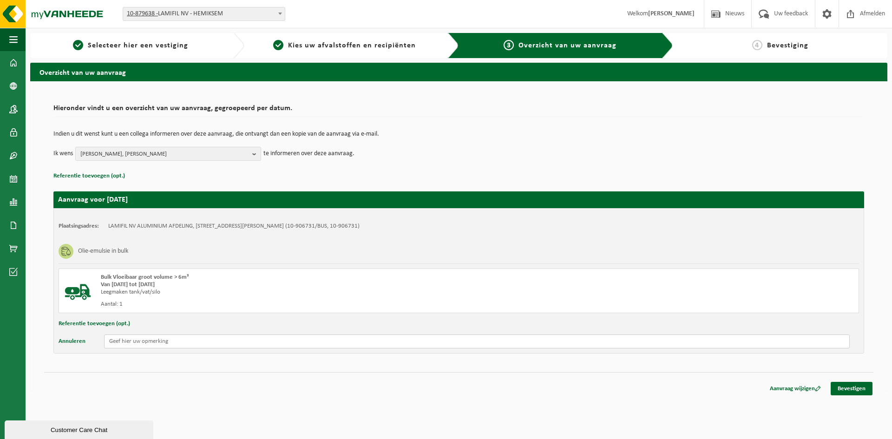
click at [213, 337] on input "text" at bounding box center [477, 342] width 746 height 14
type input "Put A (AWA) : 35m³ en Skimmer tank (AW2): 8m³"
click at [850, 387] on link "Bevestigen" at bounding box center [852, 388] width 42 height 13
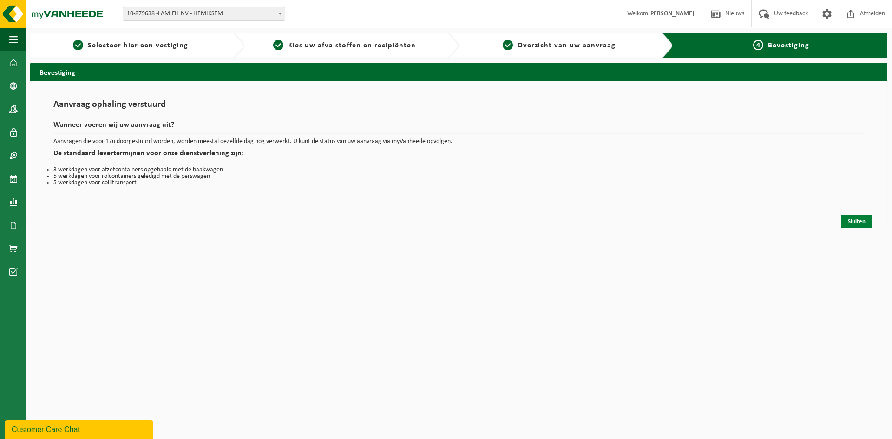
click at [856, 219] on link "Sluiten" at bounding box center [857, 221] width 32 height 13
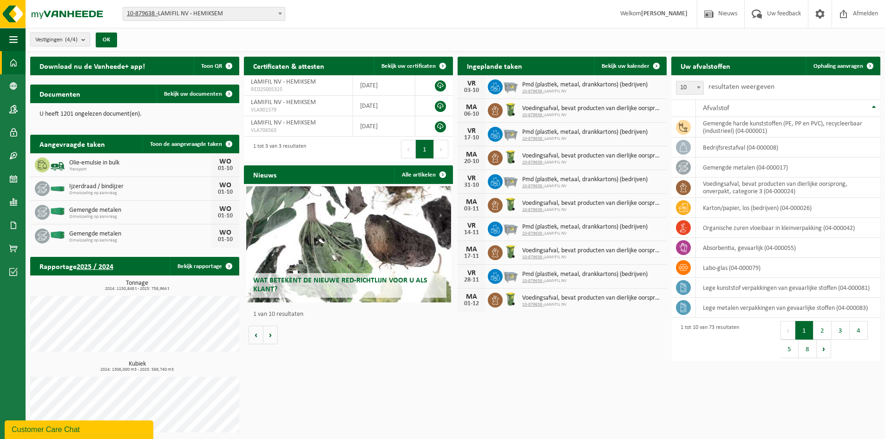
drag, startPoint x: 402, startPoint y: 391, endPoint x: 562, endPoint y: 412, distance: 161.7
click at [402, 391] on div "Download nu de Vanheede+ app! Toon QR Certificaten & attesten Bekijk uw certifi…" at bounding box center [455, 247] width 855 height 390
click at [604, 351] on div "Download nu de Vanheede+ app! Toon QR Certificaten & attesten Bekijk uw certifi…" at bounding box center [455, 247] width 855 height 390
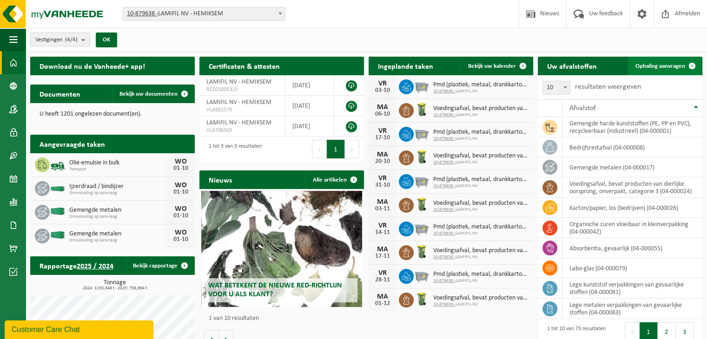
click at [639, 64] on span "Ophaling aanvragen" at bounding box center [660, 66] width 50 height 6
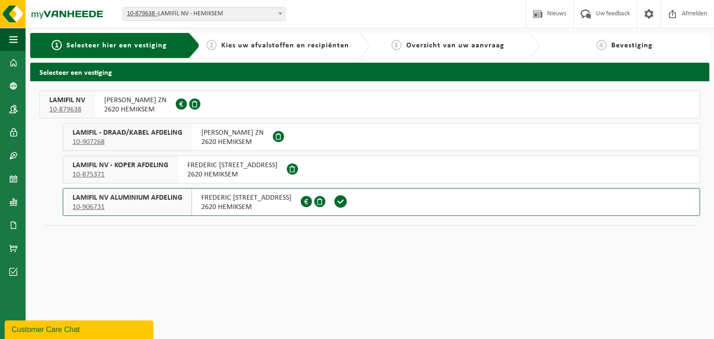
click at [159, 97] on span "[PERSON_NAME] ZN" at bounding box center [135, 100] width 62 height 9
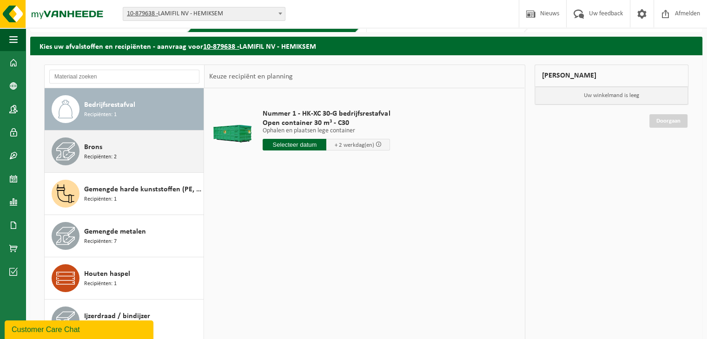
scroll to position [30, 0]
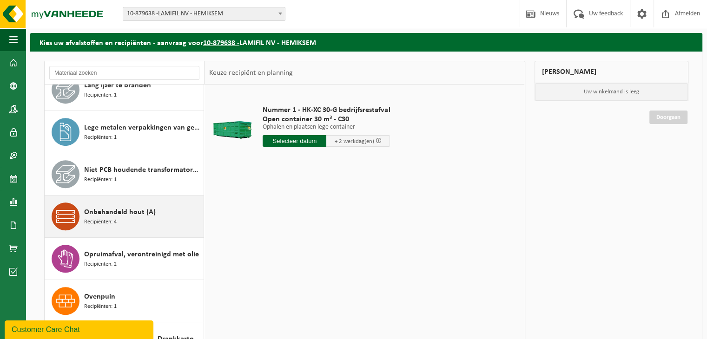
click at [128, 209] on span "Onbehandeld hout (A)" at bounding box center [120, 212] width 72 height 11
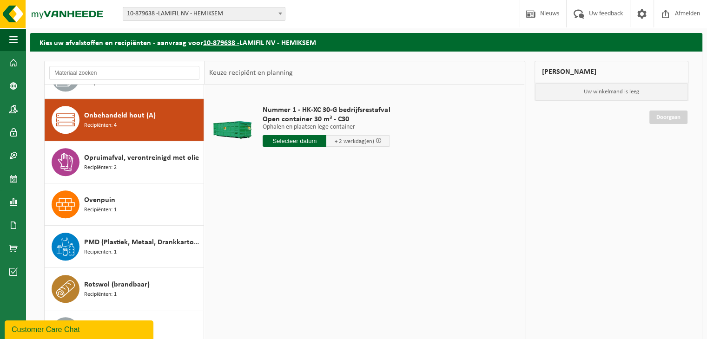
scroll to position [591, 0]
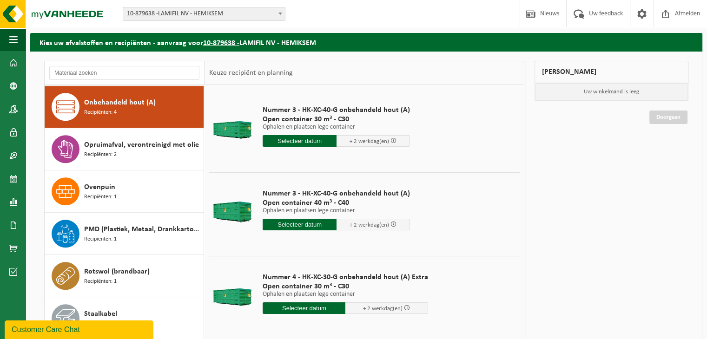
click at [284, 141] on input "text" at bounding box center [300, 141] width 74 height 12
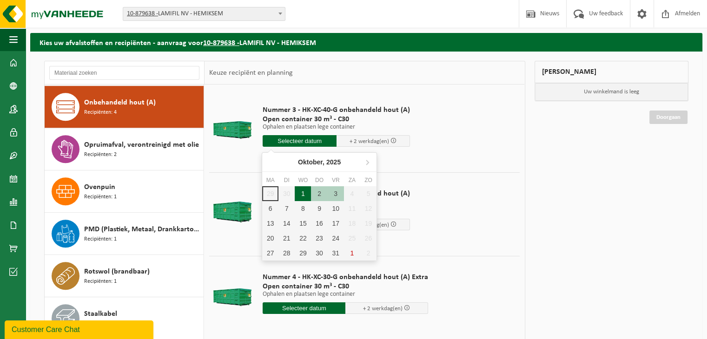
click at [302, 191] on div "1" at bounding box center [303, 193] width 16 height 15
type input "Van 2025-10-01"
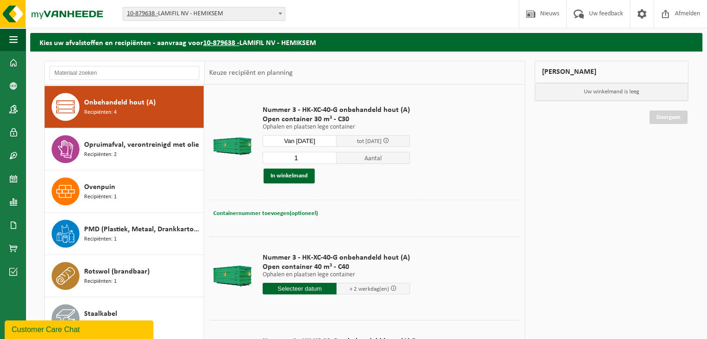
click at [242, 214] on span "Containernummer toevoegen(optioneel)" at bounding box center [265, 214] width 105 height 6
type input "C30 - 485"
click at [276, 176] on button "In winkelmand" at bounding box center [288, 176] width 51 height 15
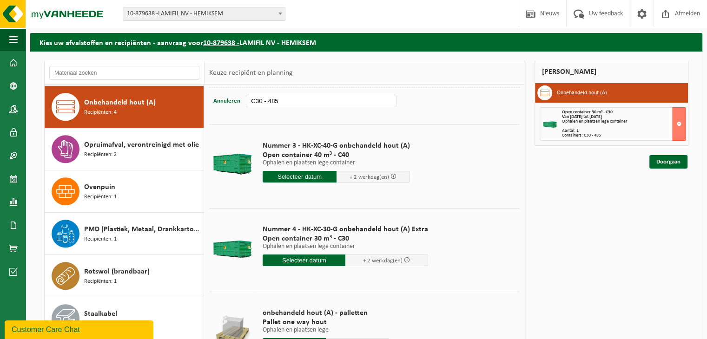
scroll to position [128, 0]
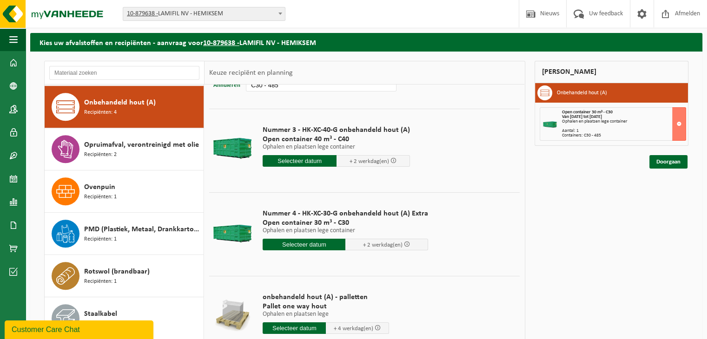
click at [288, 244] on input "text" at bounding box center [304, 245] width 83 height 12
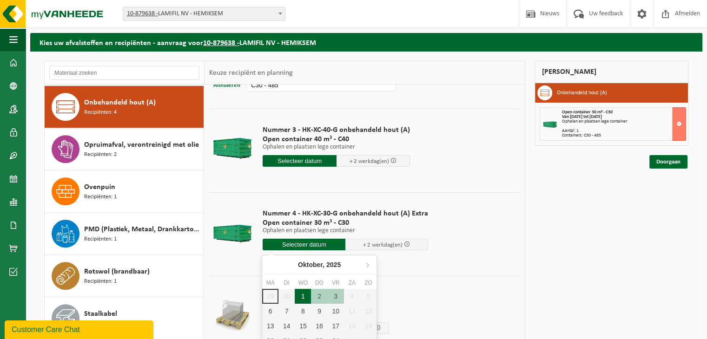
click at [305, 295] on div "1" at bounding box center [303, 296] width 16 height 15
type input "Van 2025-10-01"
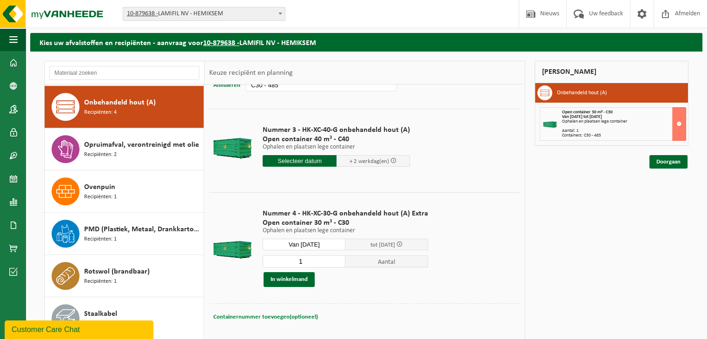
click at [254, 314] on span "Containernummer toevoegen(optioneel)" at bounding box center [265, 317] width 105 height 6
click at [264, 316] on input "text" at bounding box center [321, 317] width 151 height 13
type input "C30 - 634"
click at [296, 280] on button "In winkelmand" at bounding box center [288, 279] width 51 height 15
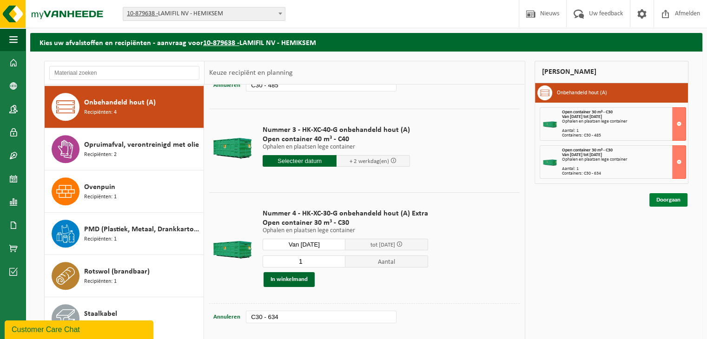
click at [663, 198] on link "Doorgaan" at bounding box center [668, 199] width 38 height 13
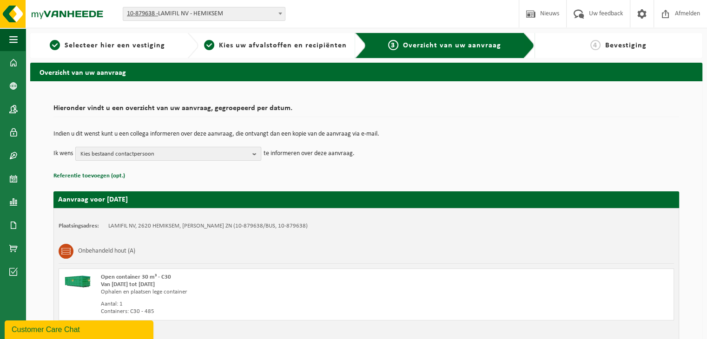
click at [206, 149] on span "Kies bestaand contactpersoon" at bounding box center [164, 154] width 168 height 14
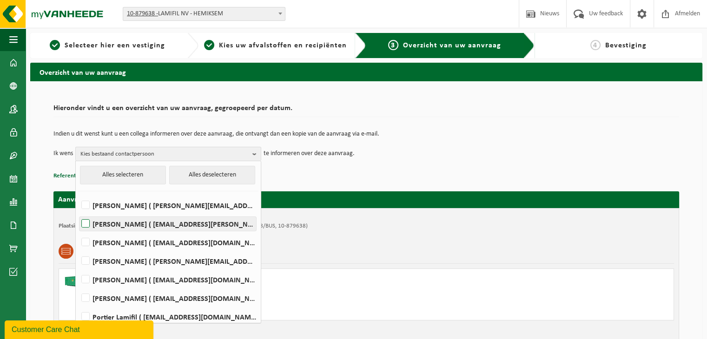
scroll to position [29, 0]
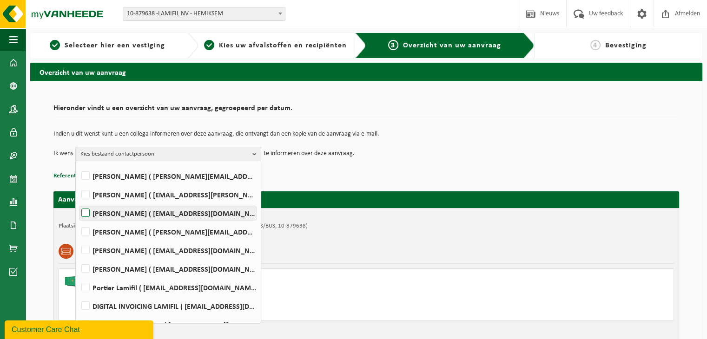
click at [82, 215] on label "[PERSON_NAME] ( [EMAIL_ADDRESS][DOMAIN_NAME] )" at bounding box center [167, 213] width 177 height 14
click at [78, 202] on input "[PERSON_NAME] ( [EMAIL_ADDRESS][DOMAIN_NAME] )" at bounding box center [78, 201] width 0 height 0
checkbox input "true"
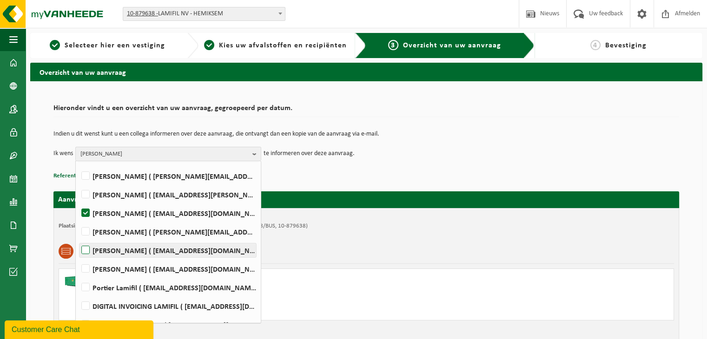
click at [85, 250] on label "[PERSON_NAME] ( [EMAIL_ADDRESS][DOMAIN_NAME] )" at bounding box center [167, 251] width 177 height 14
click at [78, 239] on input "[PERSON_NAME] ( [EMAIL_ADDRESS][DOMAIN_NAME] )" at bounding box center [78, 238] width 0 height 0
checkbox input "true"
click at [323, 164] on div "Indien u dit wenst kunt u een collega informeren over deze aanvraag, die ontvan…" at bounding box center [366, 146] width 626 height 48
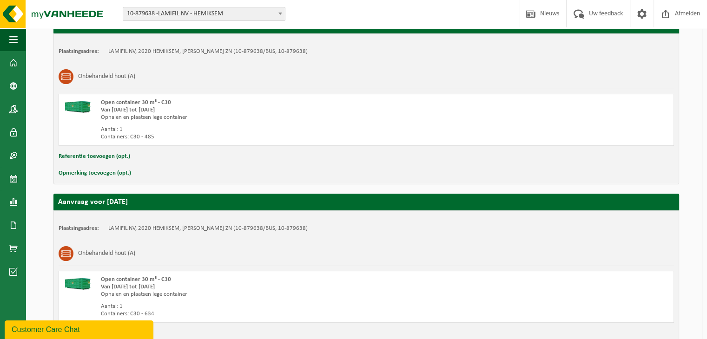
scroll to position [243, 0]
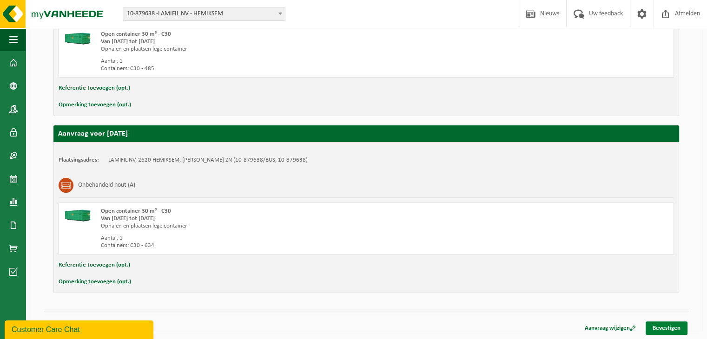
click at [664, 322] on link "Bevestigen" at bounding box center [666, 328] width 42 height 13
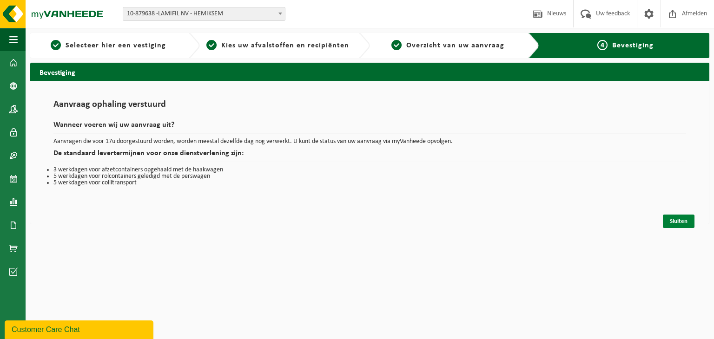
click at [680, 219] on link "Sluiten" at bounding box center [679, 221] width 32 height 13
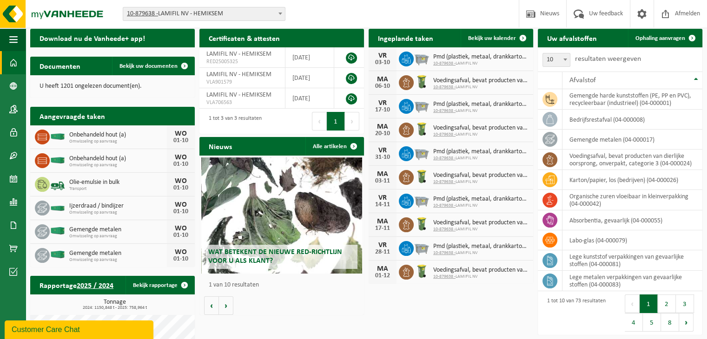
scroll to position [28, 0]
click at [358, 296] on div "Wat betekent de nieuwe RED-richtlijn voor u als klant? Market update Market upd…" at bounding box center [281, 235] width 165 height 159
click at [412, 314] on div "Download nu de Vanheede+ app! Toon QR Certificaten & attesten Bekijk uw certifi…" at bounding box center [366, 242] width 677 height 437
